Goal: Task Accomplishment & Management: Use online tool/utility

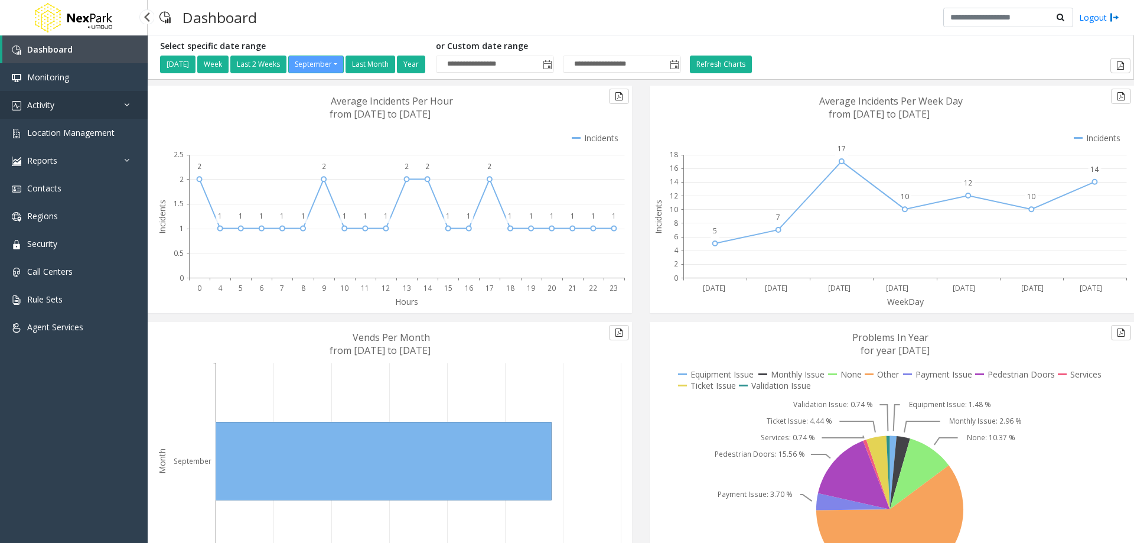
click at [59, 100] on link "Activity" at bounding box center [74, 105] width 148 height 28
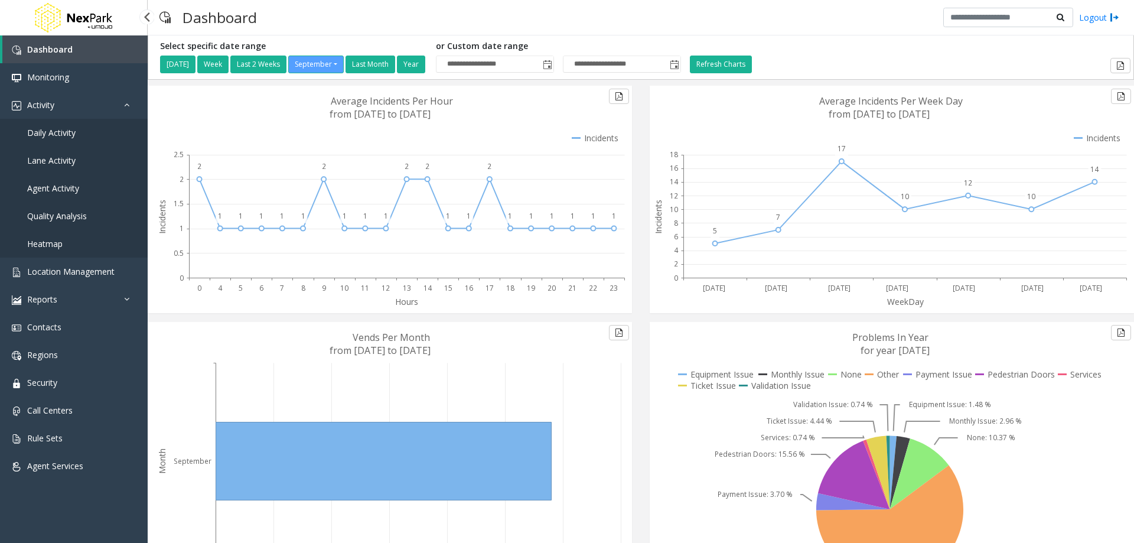
click at [80, 132] on link "Daily Activity" at bounding box center [74, 133] width 148 height 28
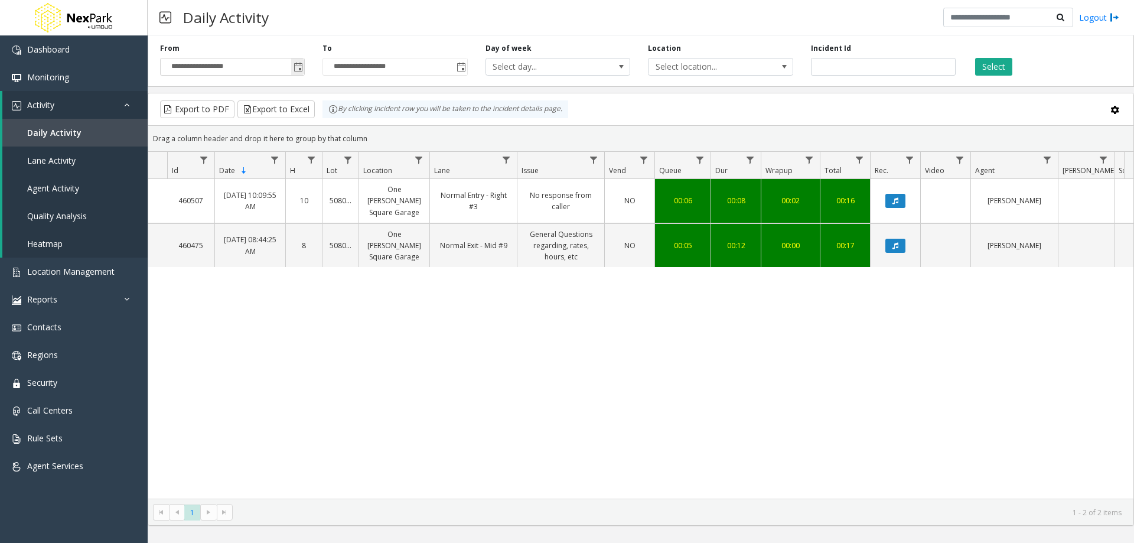
click at [295, 66] on span "Toggle popup" at bounding box center [298, 67] width 9 height 9
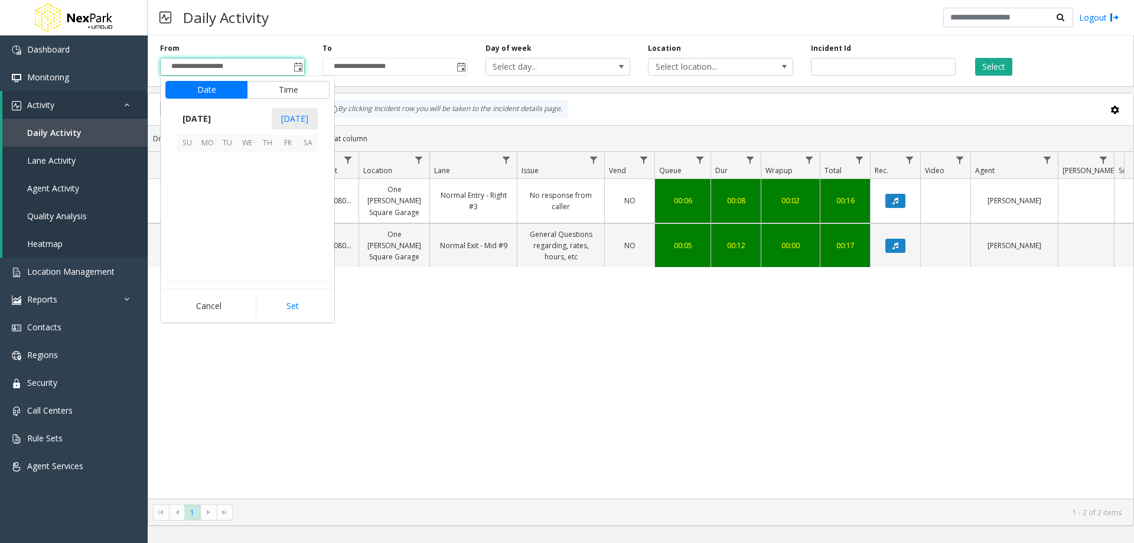
scroll to position [211992, 0]
click at [206, 161] on span "1" at bounding box center [207, 162] width 20 height 20
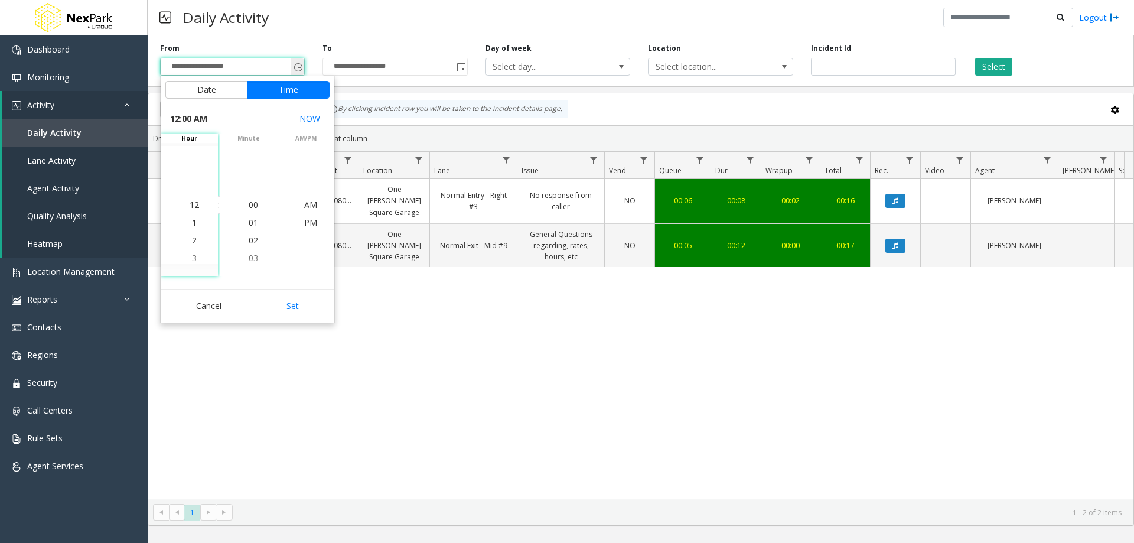
click at [194, 67] on input "**********" at bounding box center [233, 66] width 144 height 17
click at [209, 299] on button "Cancel" at bounding box center [208, 306] width 87 height 26
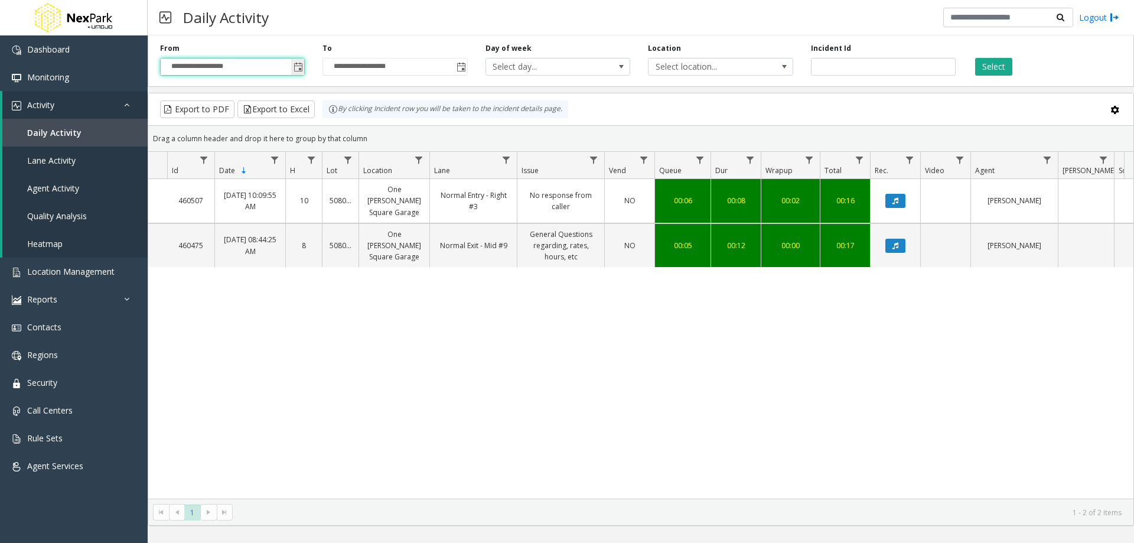
click at [210, 61] on input "**********" at bounding box center [233, 66] width 144 height 17
click at [302, 68] on span "Toggle popup" at bounding box center [298, 67] width 9 height 9
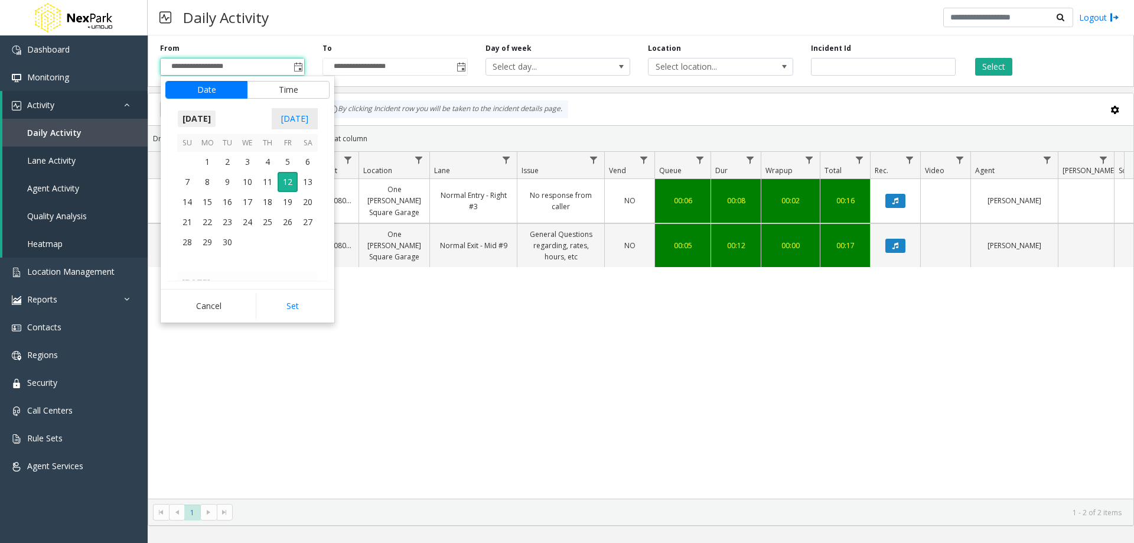
click at [216, 118] on span "[DATE]" at bounding box center [196, 119] width 39 height 18
click at [278, 172] on span "Aug" at bounding box center [276, 172] width 28 height 28
click at [288, 164] on span "1" at bounding box center [288, 162] width 20 height 20
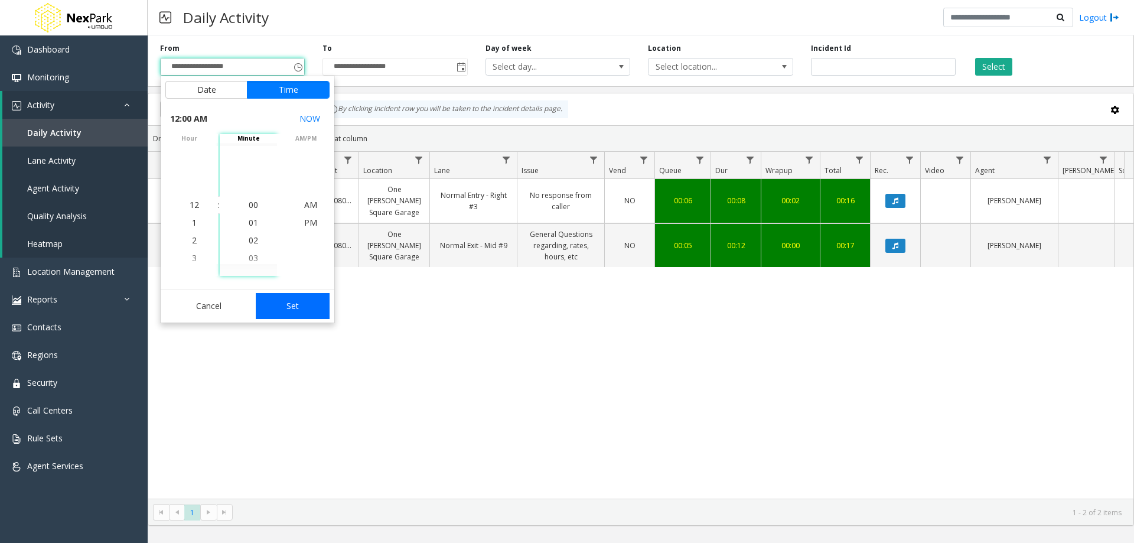
click at [292, 308] on button "Set" at bounding box center [293, 306] width 74 height 26
type input "**********"
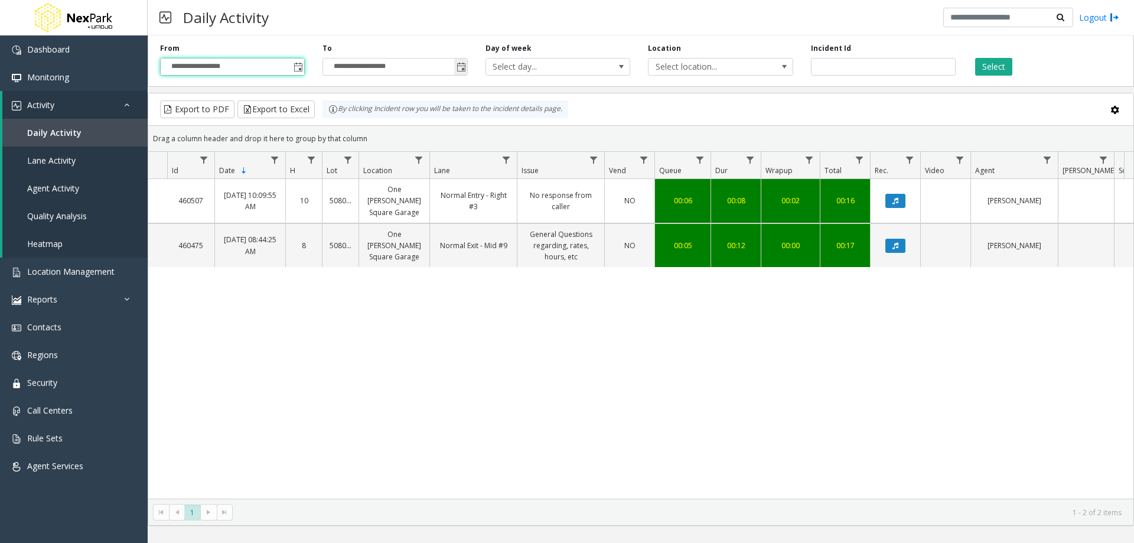
click at [462, 73] on span "Toggle popup" at bounding box center [460, 66] width 13 height 19
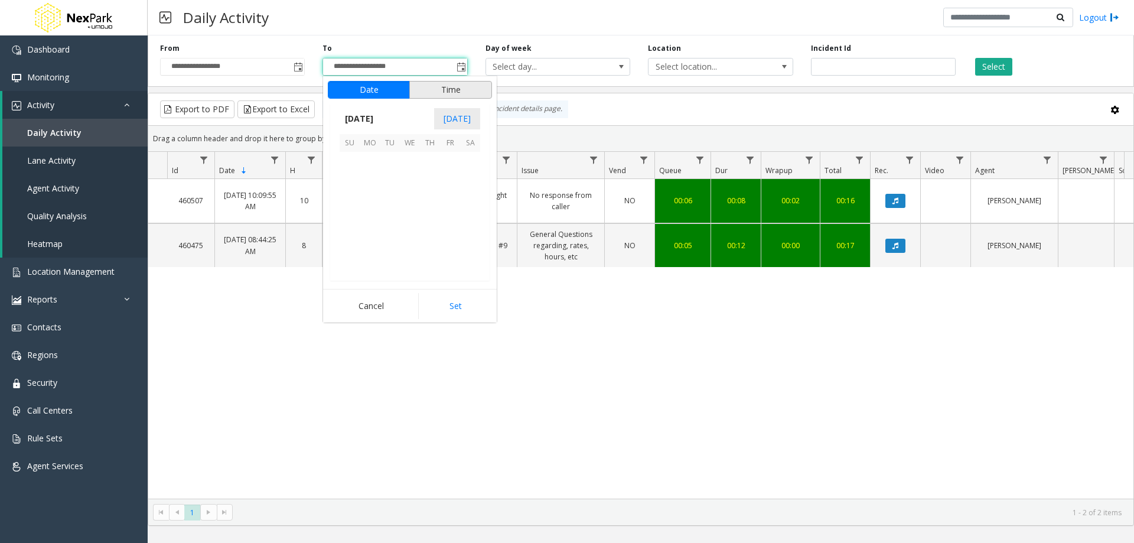
scroll to position [18, 0]
click at [370, 112] on span "[DATE]" at bounding box center [359, 119] width 39 height 18
click at [441, 171] on span "Aug" at bounding box center [438, 172] width 28 height 28
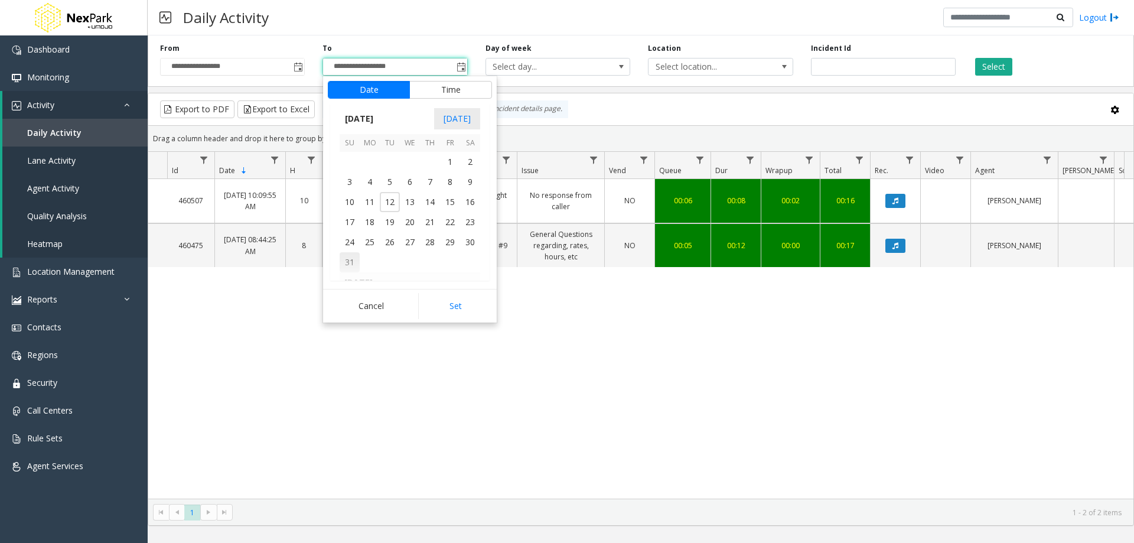
click at [349, 260] on span "31" at bounding box center [350, 262] width 20 height 20
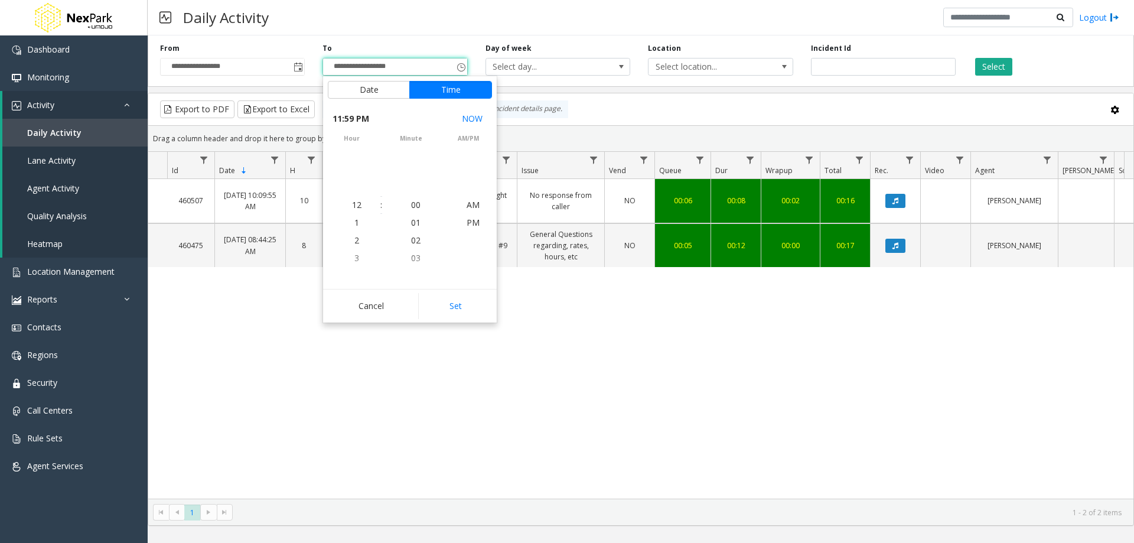
scroll to position [18, 0]
click at [457, 307] on button "Set" at bounding box center [455, 306] width 74 height 26
type input "**********"
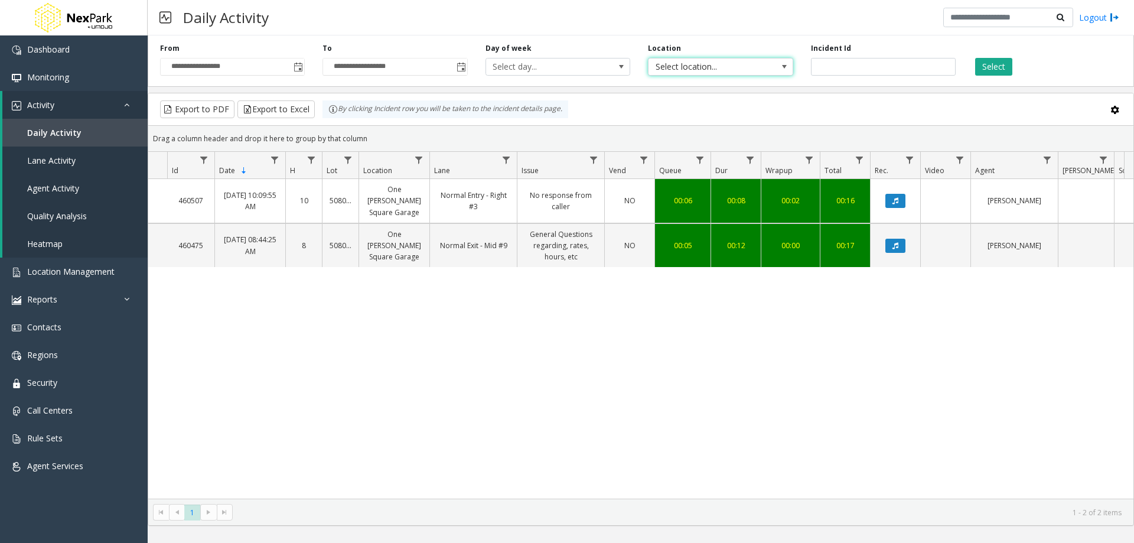
click at [703, 72] on span "Select location..." at bounding box center [706, 66] width 115 height 17
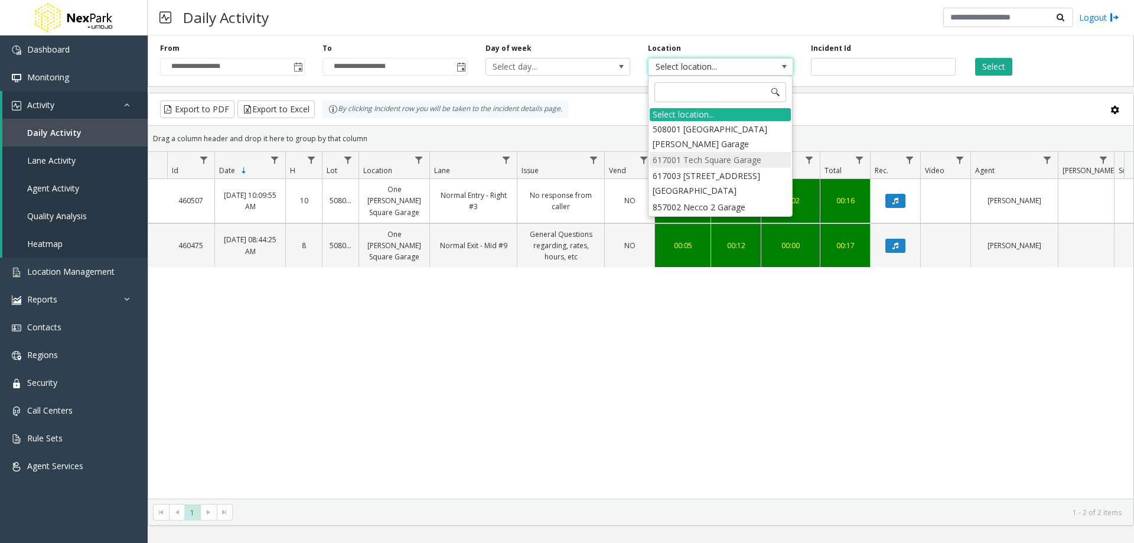
click at [700, 157] on li "617001 Tech Square Garage" at bounding box center [720, 160] width 141 height 16
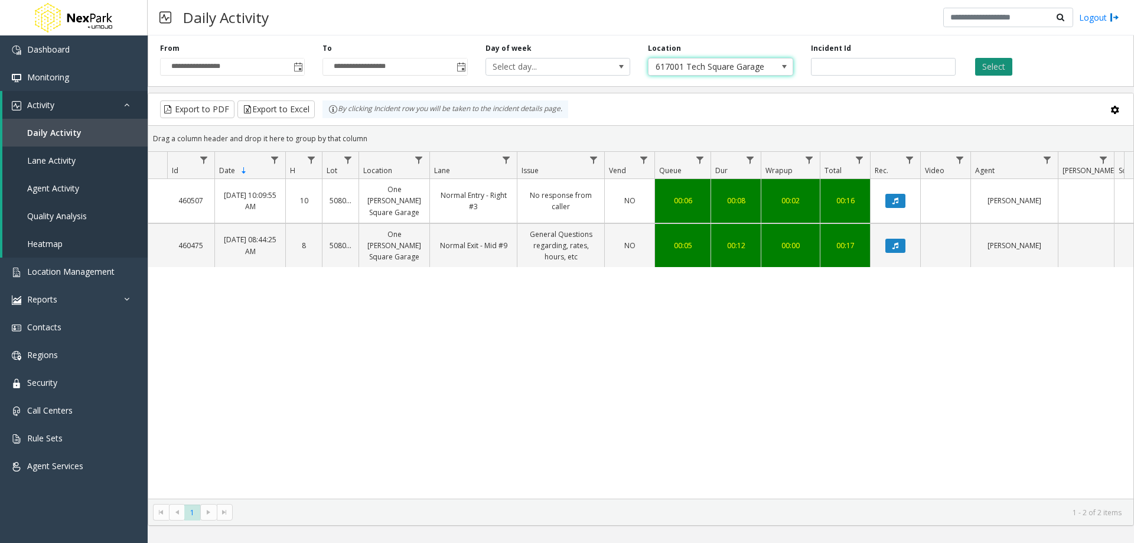
click at [988, 68] on button "Select" at bounding box center [993, 67] width 37 height 18
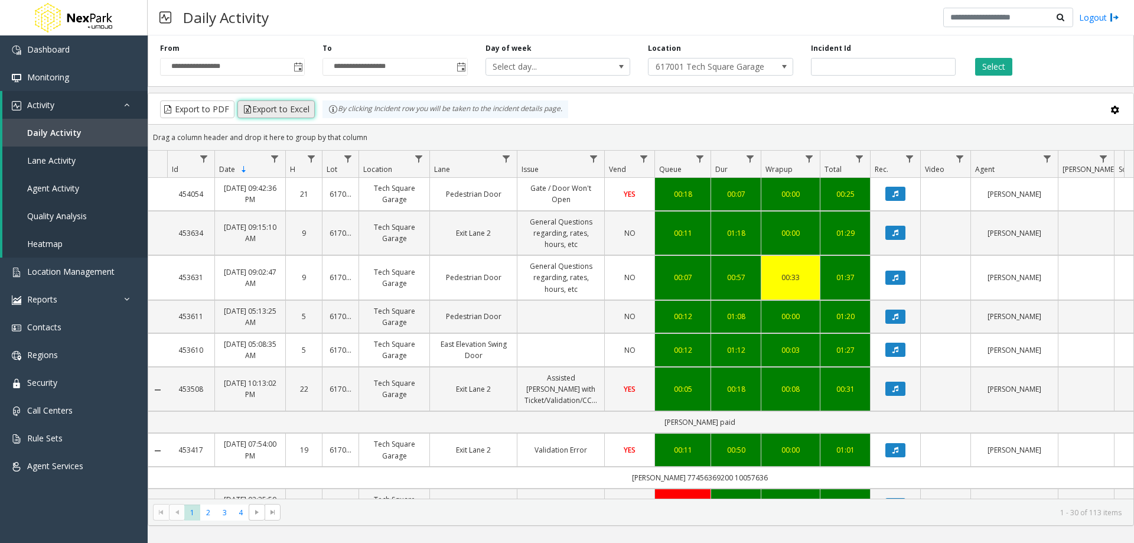
click at [278, 107] on button "Export to Excel" at bounding box center [275, 109] width 77 height 18
